Goal: Task Accomplishment & Management: Manage account settings

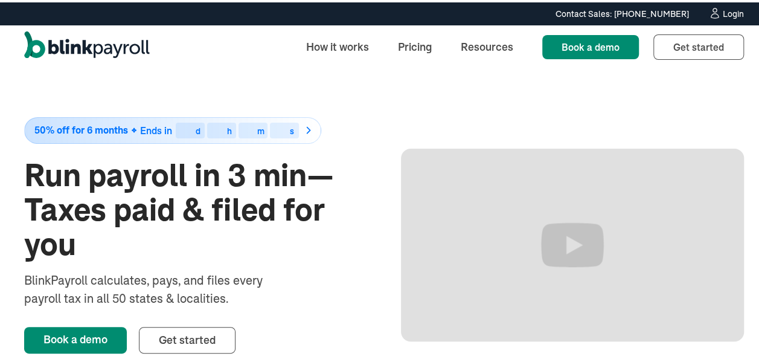
click at [724, 10] on div "Login" at bounding box center [733, 11] width 21 height 8
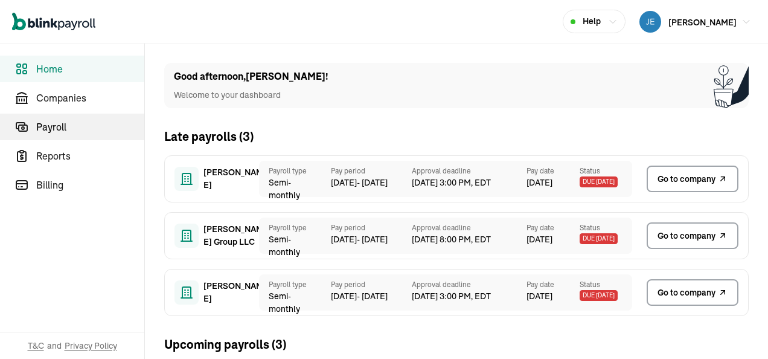
click at [58, 126] on span "Payroll" at bounding box center [90, 127] width 108 height 14
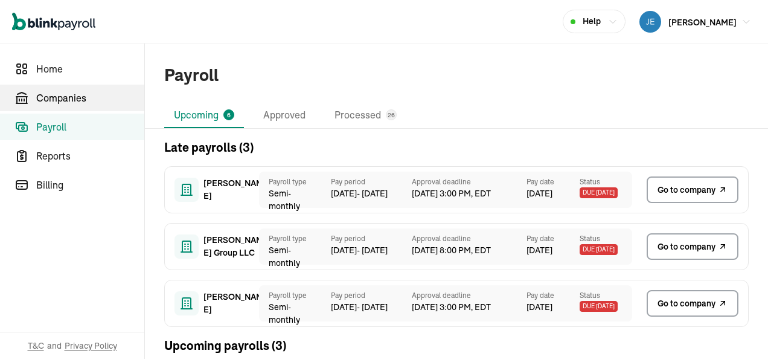
click at [65, 94] on span "Companies" at bounding box center [90, 98] width 108 height 14
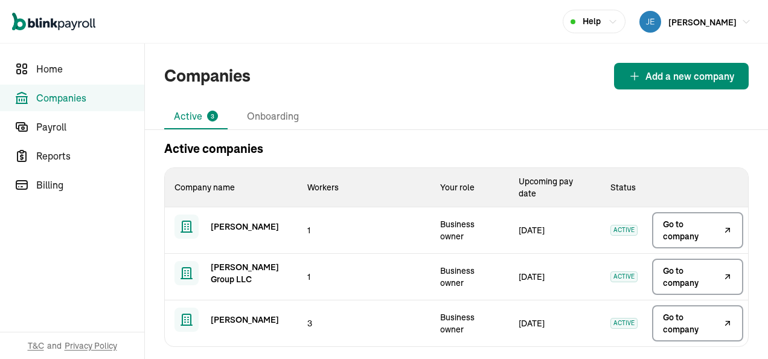
scroll to position [6, 0]
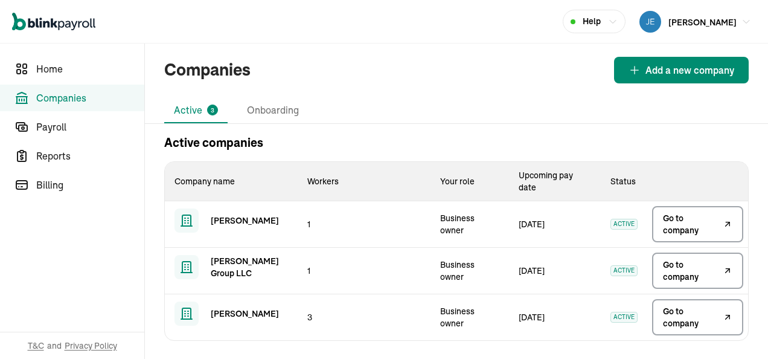
click at [675, 228] on span "Go to company" at bounding box center [691, 224] width 57 height 24
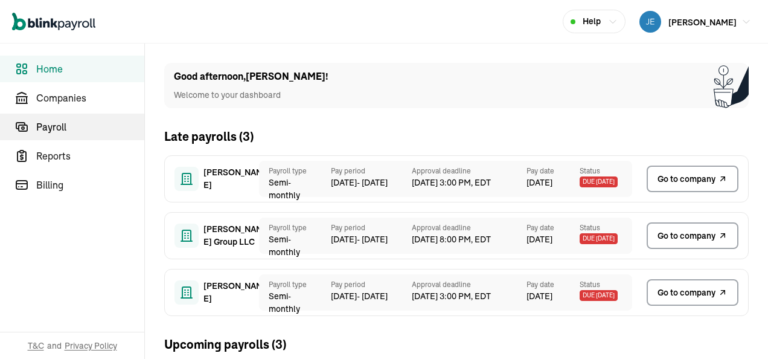
click at [58, 126] on span "Payroll" at bounding box center [90, 127] width 108 height 14
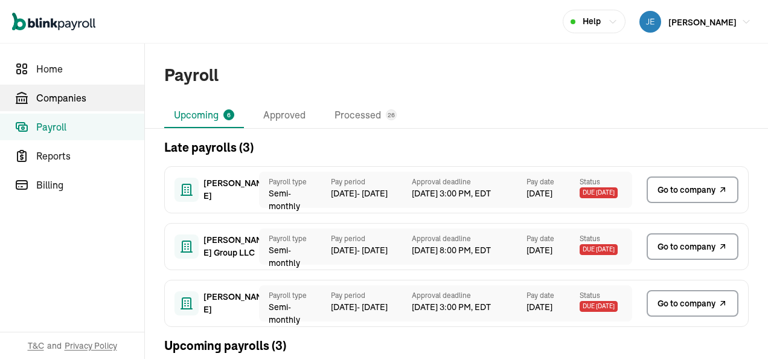
click at [65, 94] on span "Companies" at bounding box center [90, 98] width 108 height 14
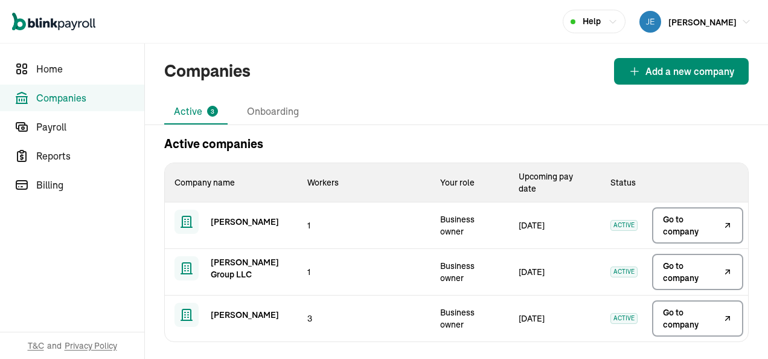
scroll to position [6, 0]
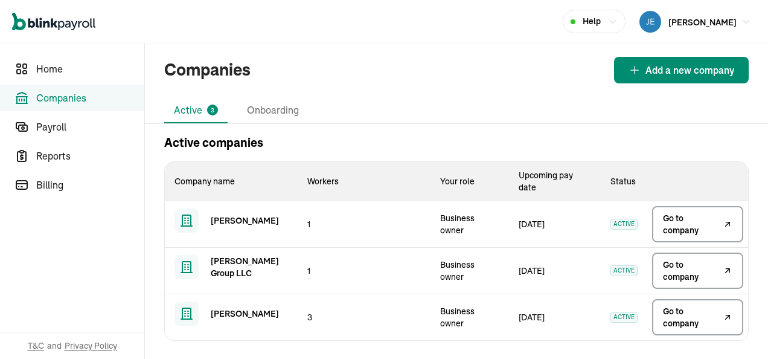
click at [675, 228] on span "Go to company" at bounding box center [691, 224] width 57 height 24
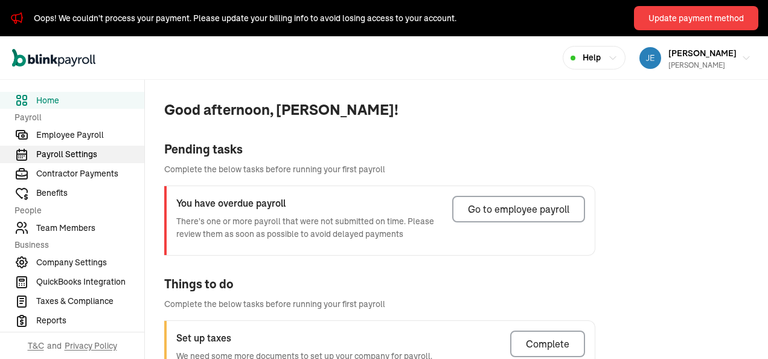
click at [79, 153] on span "Payroll Settings" at bounding box center [90, 154] width 108 height 13
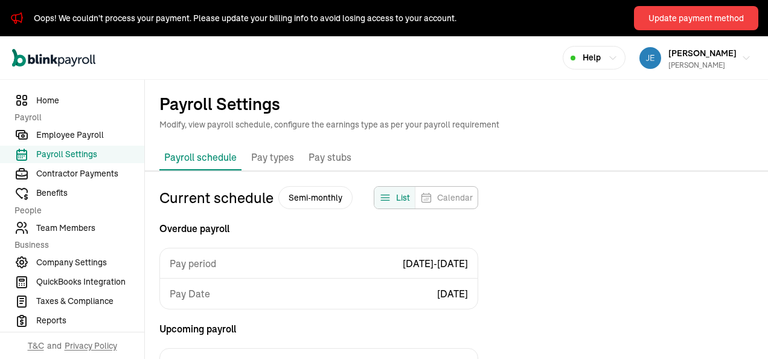
click at [385, 197] on icon "Feeds" at bounding box center [385, 197] width 12 height 12
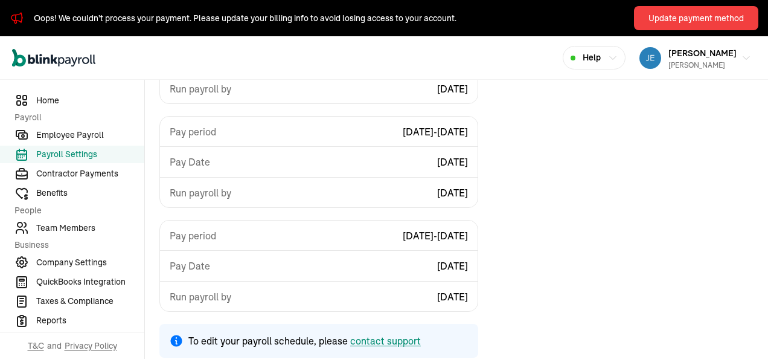
scroll to position [448, 0]
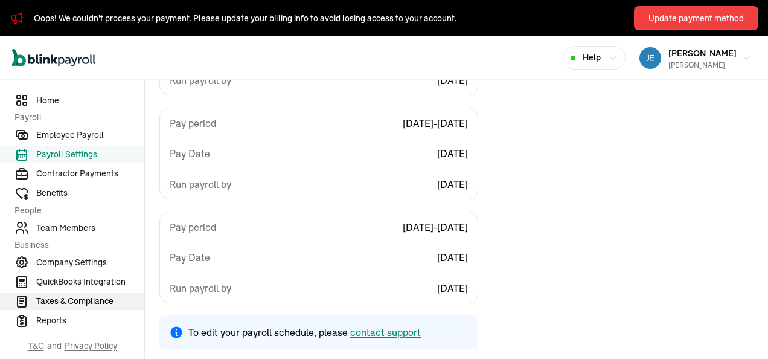
click at [78, 301] on span "Taxes & Compliance" at bounding box center [90, 301] width 108 height 13
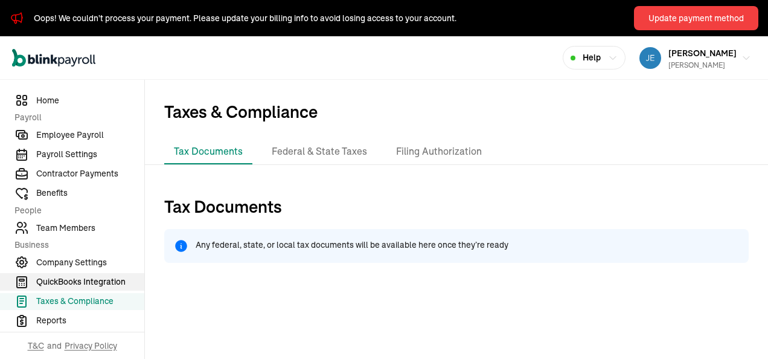
click at [122, 278] on span "QuickBooks Integration" at bounding box center [90, 281] width 108 height 13
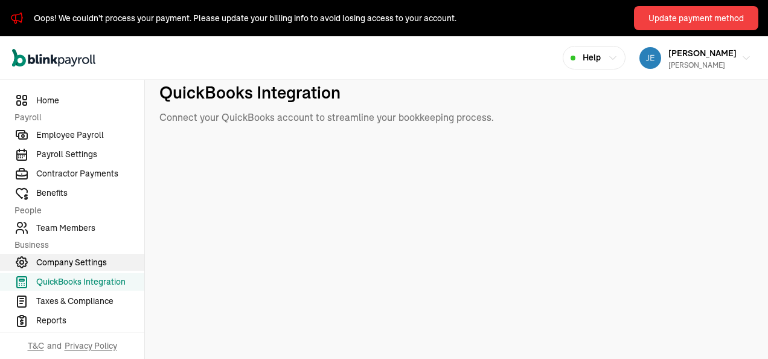
click at [91, 259] on span "Company Settings" at bounding box center [90, 262] width 108 height 13
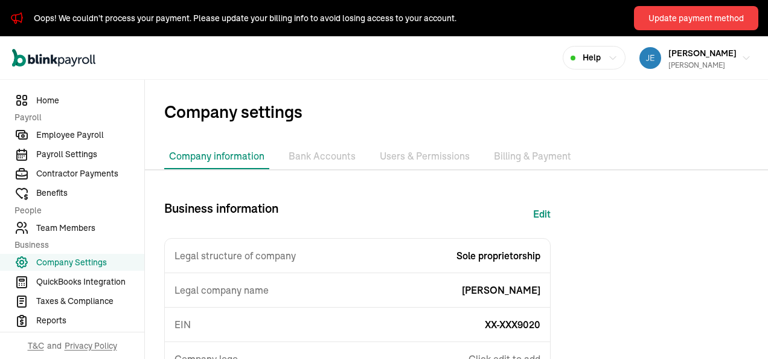
click at [330, 153] on li "Bank Accounts" at bounding box center [322, 156] width 77 height 25
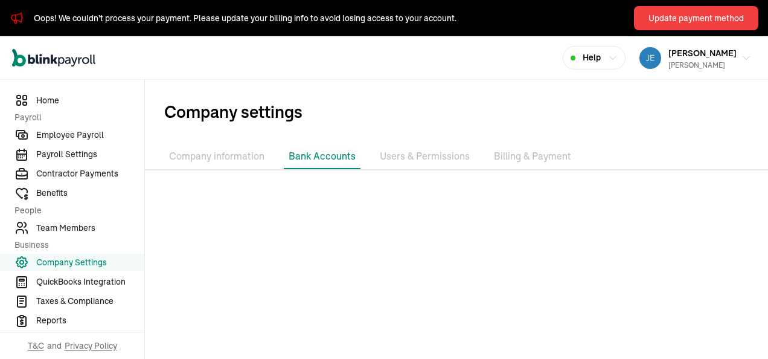
click at [328, 155] on li "Bank Accounts" at bounding box center [322, 156] width 77 height 25
drag, startPoint x: 328, startPoint y: 155, endPoint x: 315, endPoint y: 158, distance: 13.2
click at [315, 158] on li "Bank Accounts" at bounding box center [322, 156] width 77 height 25
click at [419, 158] on li "Users & Permissions" at bounding box center [425, 156] width 100 height 25
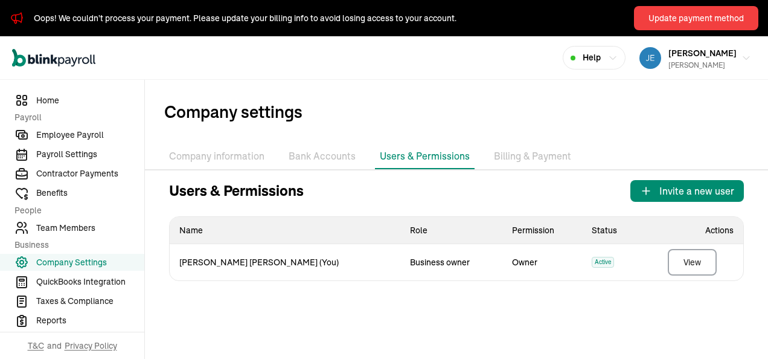
click at [318, 158] on li "Bank Accounts" at bounding box center [322, 156] width 77 height 25
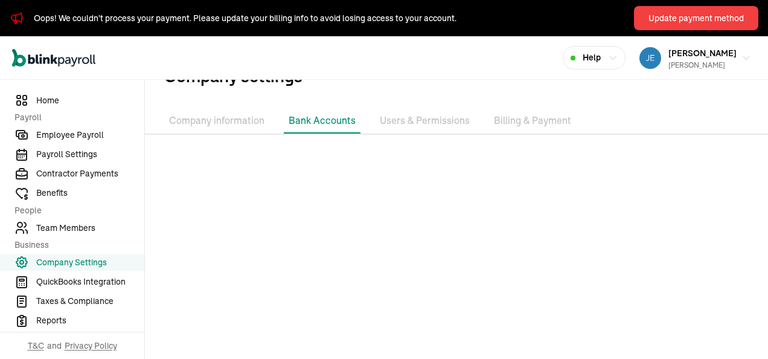
scroll to position [65, 0]
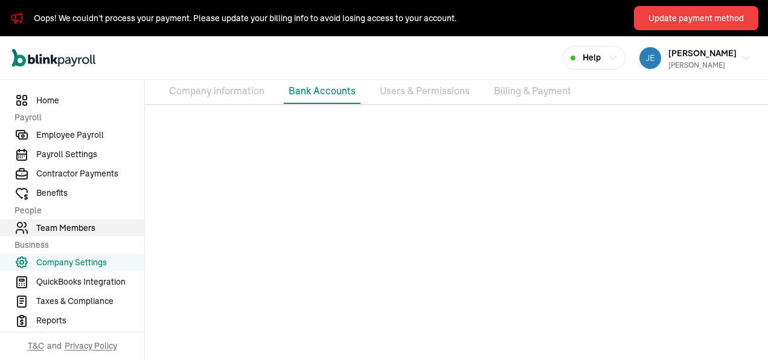
click at [80, 226] on span "Team Members" at bounding box center [90, 228] width 108 height 13
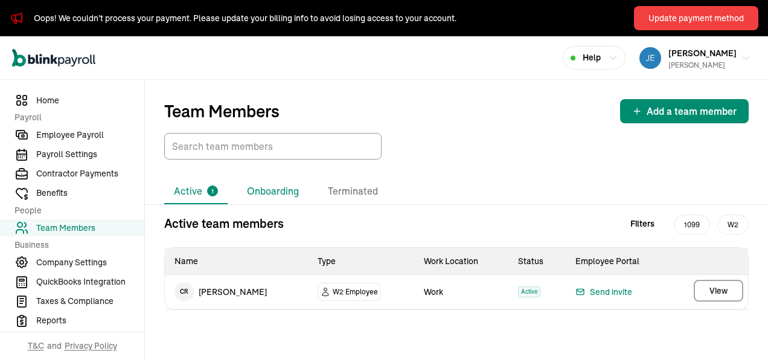
click at [272, 189] on li "Onboarding" at bounding box center [272, 191] width 71 height 25
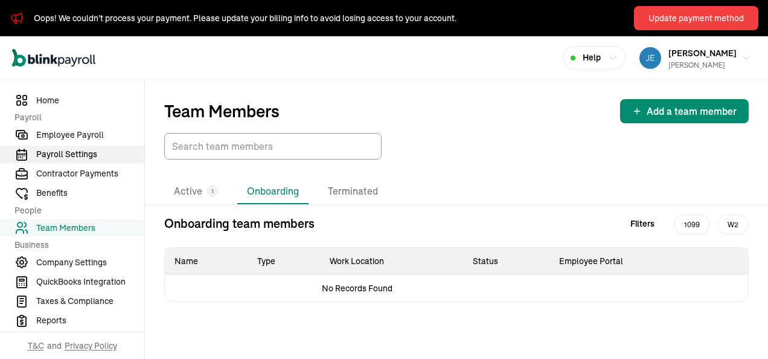
click at [82, 155] on span "Payroll Settings" at bounding box center [90, 154] width 108 height 13
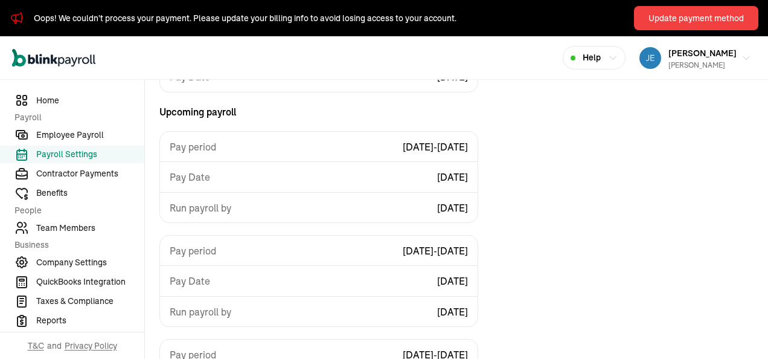
scroll to position [326, 0]
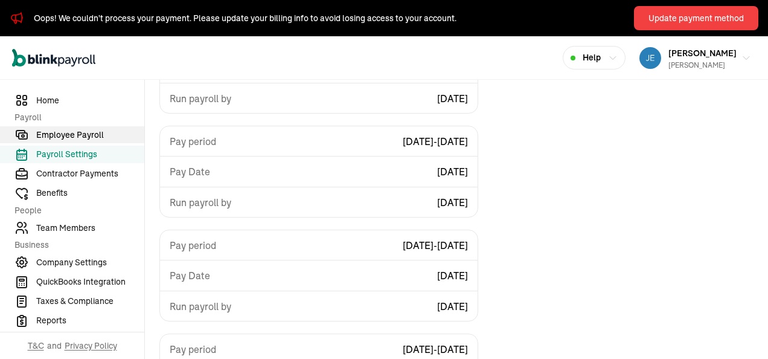
click at [78, 135] on span "Employee Payroll" at bounding box center [90, 135] width 108 height 13
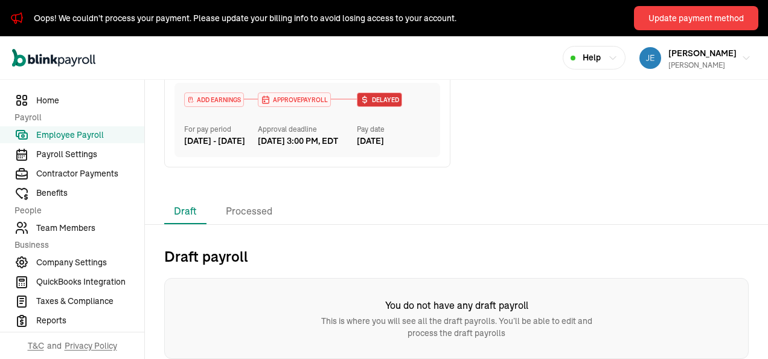
scroll to position [424, 0]
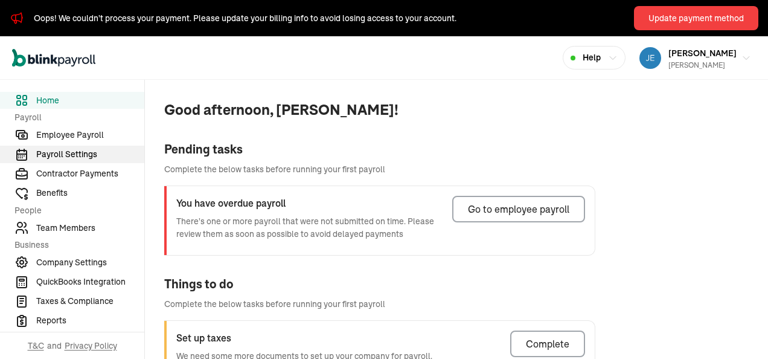
click at [79, 153] on span "Payroll Settings" at bounding box center [90, 154] width 108 height 13
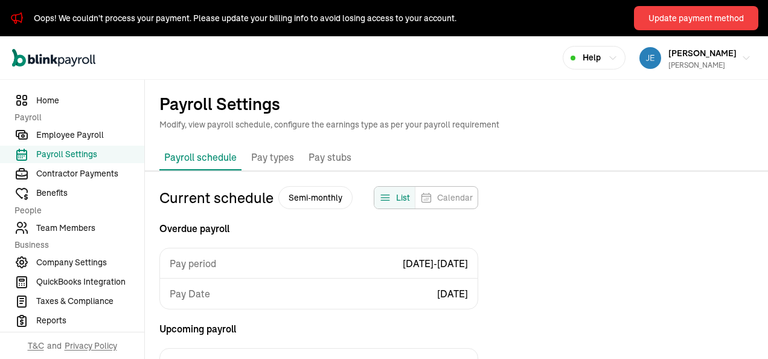
click at [385, 197] on icon "Feeds" at bounding box center [385, 197] width 12 height 12
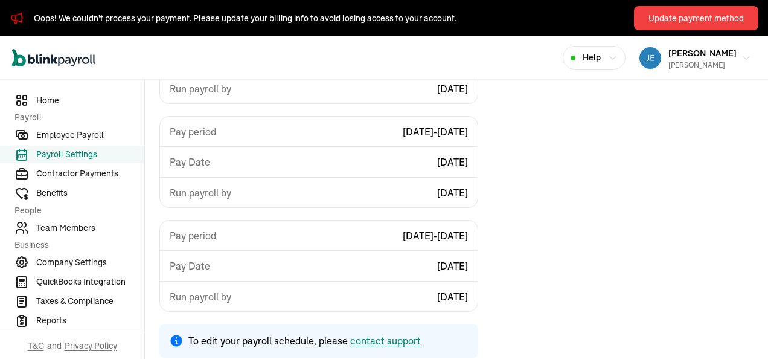
scroll to position [448, 0]
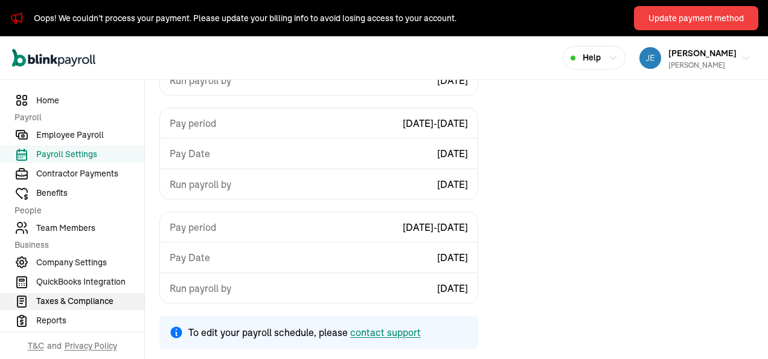
click at [78, 301] on span "Taxes & Compliance" at bounding box center [90, 301] width 108 height 13
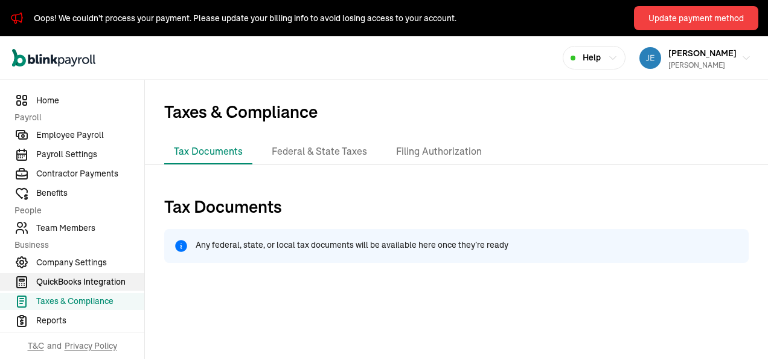
click at [122, 278] on span "QuickBooks Integration" at bounding box center [90, 281] width 108 height 13
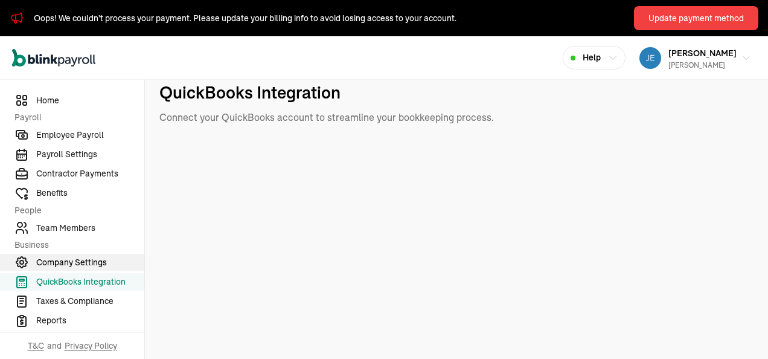
click at [91, 259] on span "Company Settings" at bounding box center [90, 262] width 108 height 13
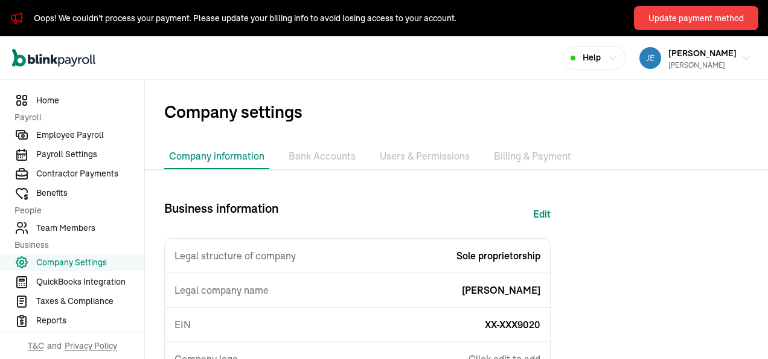
click at [330, 153] on li "Bank Accounts" at bounding box center [322, 156] width 77 height 25
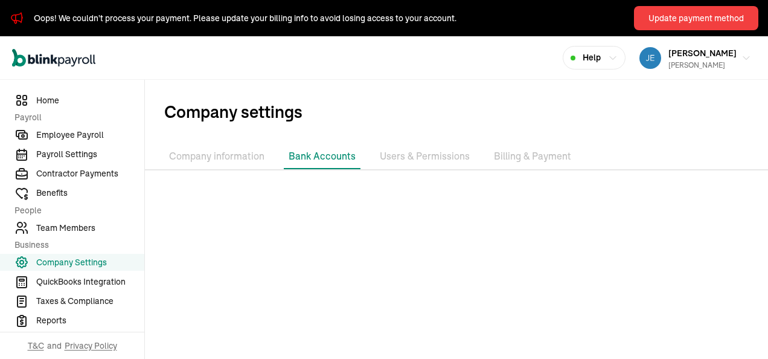
click at [328, 155] on li "Bank Accounts" at bounding box center [322, 156] width 77 height 25
drag, startPoint x: 328, startPoint y: 155, endPoint x: 315, endPoint y: 158, distance: 13.2
click at [315, 158] on li "Bank Accounts" at bounding box center [322, 156] width 77 height 25
click at [419, 158] on li "Users & Permissions" at bounding box center [425, 156] width 100 height 25
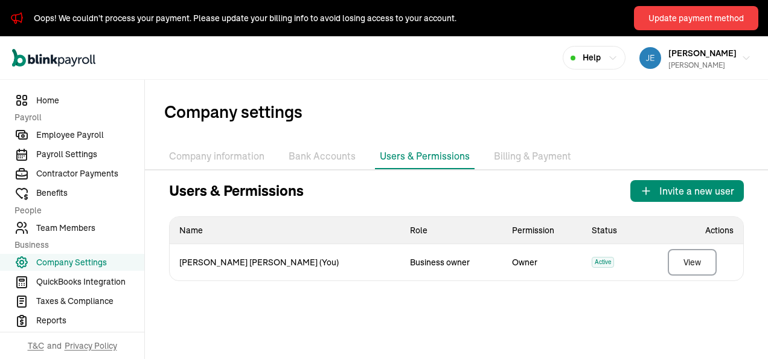
click at [318, 158] on li "Bank Accounts" at bounding box center [322, 156] width 77 height 25
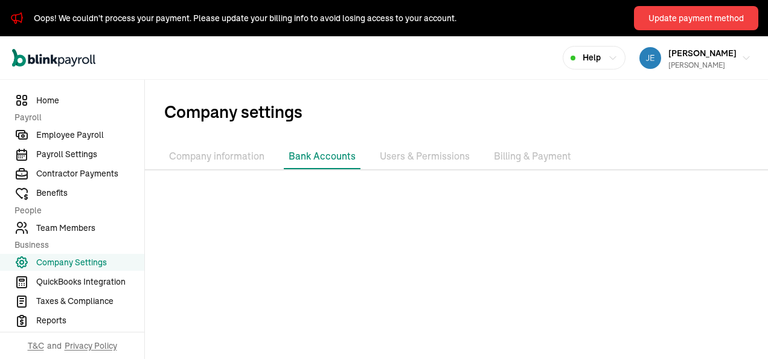
scroll to position [65, 0]
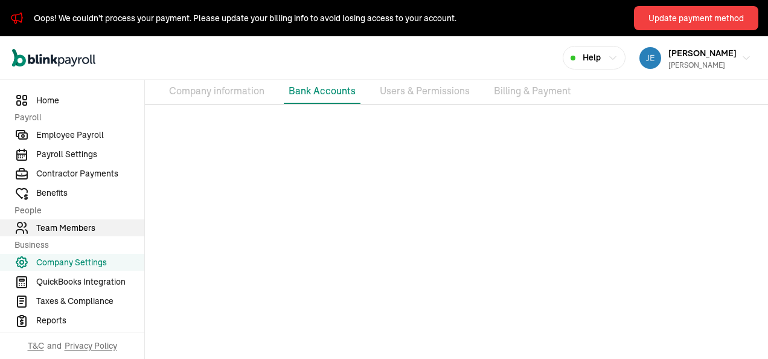
click at [80, 226] on span "Team Members" at bounding box center [90, 228] width 108 height 13
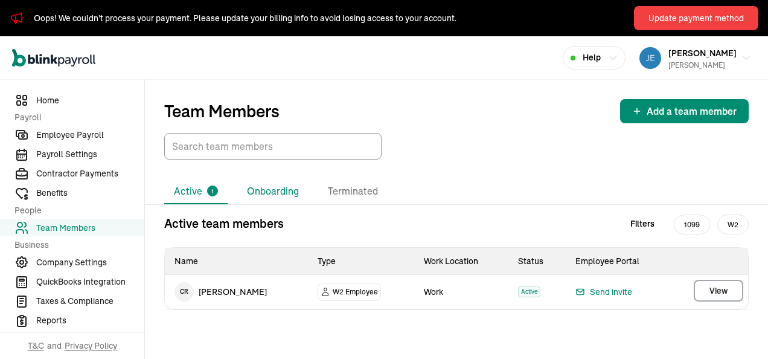
click at [272, 189] on li "Onboarding" at bounding box center [272, 191] width 71 height 25
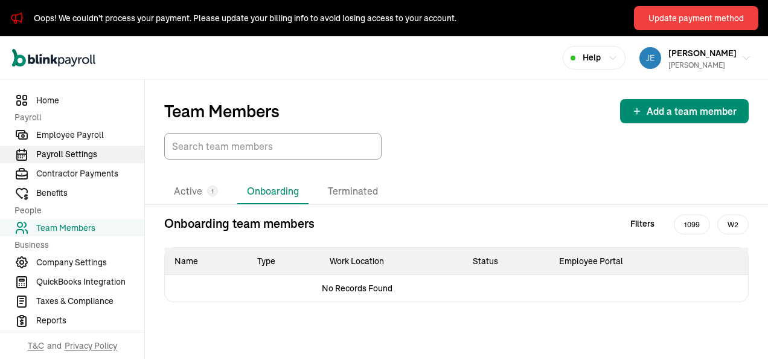
click at [82, 155] on span "Payroll Settings" at bounding box center [90, 154] width 108 height 13
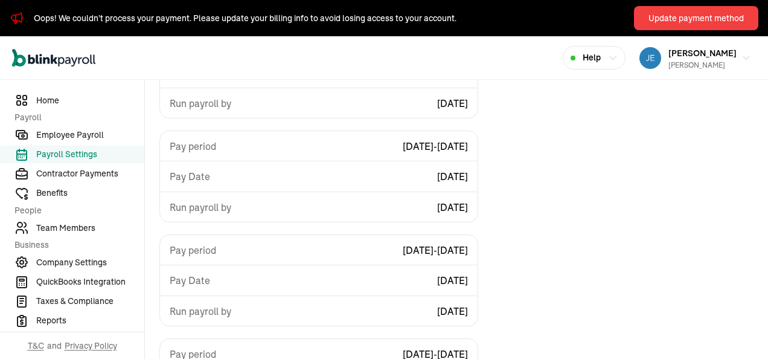
scroll to position [326, 0]
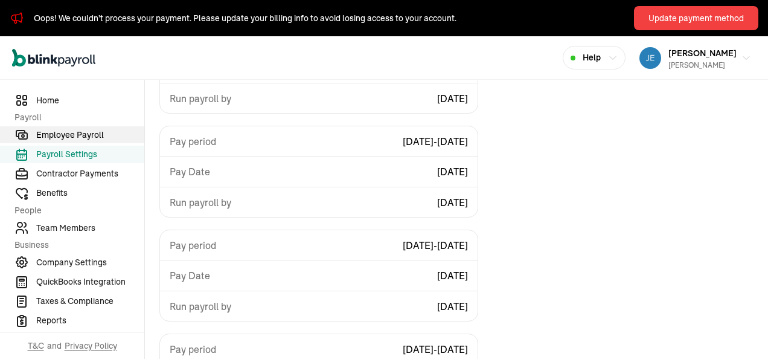
click at [78, 135] on span "Employee Payroll" at bounding box center [90, 135] width 108 height 13
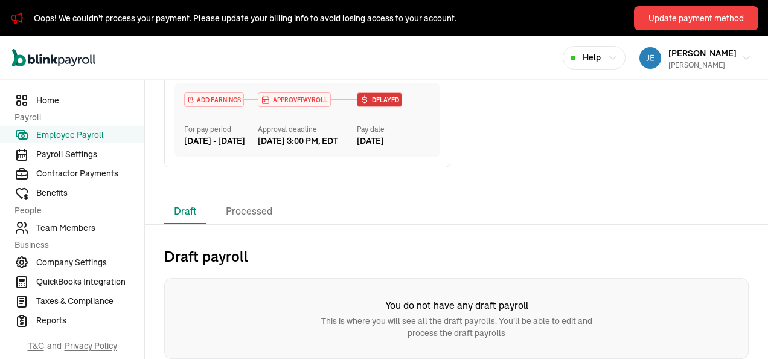
scroll to position [424, 0]
